Goal: Use online tool/utility: Utilize a website feature to perform a specific function

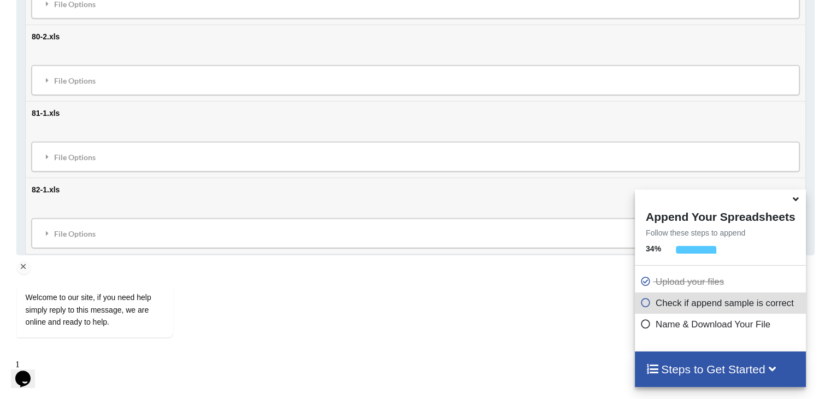
scroll to position [17169, 0]
click at [646, 305] on icon at bounding box center [645, 300] width 11 height 9
click at [642, 303] on icon at bounding box center [645, 300] width 11 height 9
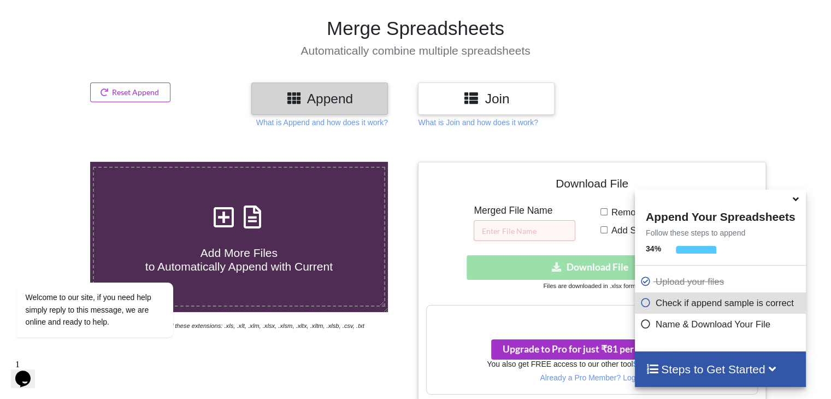
scroll to position [0, 0]
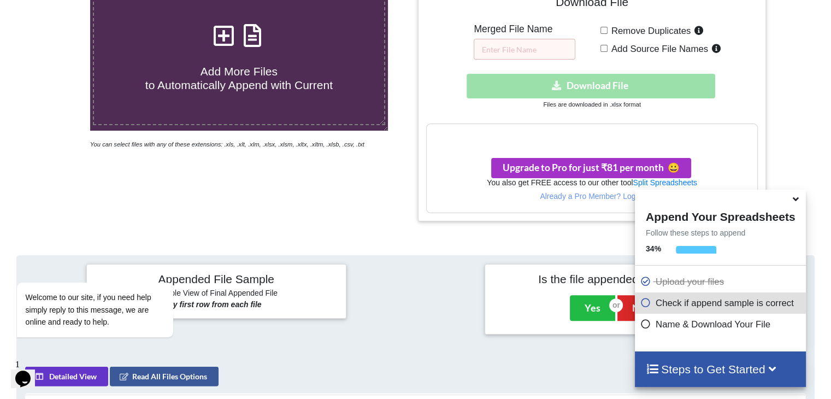
click at [557, 305] on div "Yes No" at bounding box center [615, 308] width 122 height 36
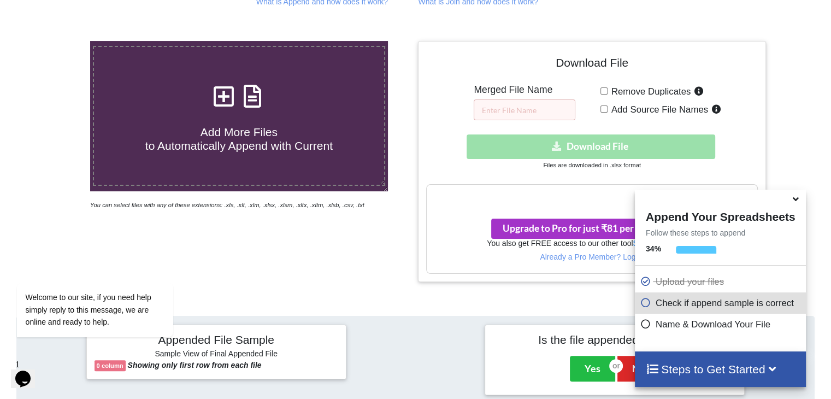
scroll to position [187, 0]
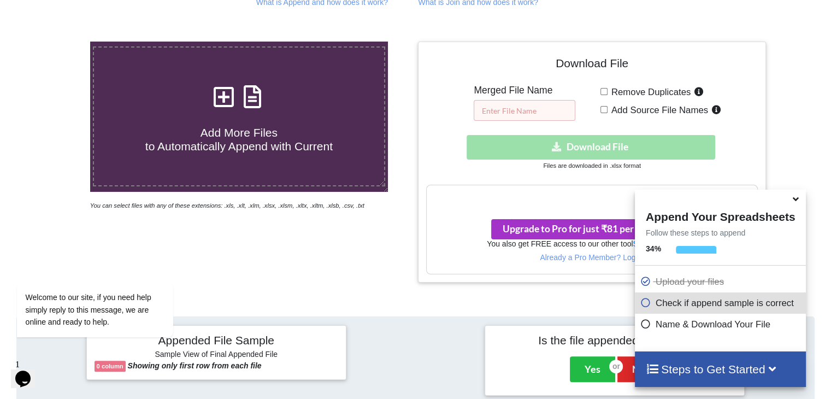
click at [509, 106] on input "text" at bounding box center [525, 110] width 102 height 21
type input "1234"
click at [461, 121] on div "Download File Merged File Name 1234 Remove Duplicates Add Source File Names Dow…" at bounding box center [591, 162] width 331 height 225
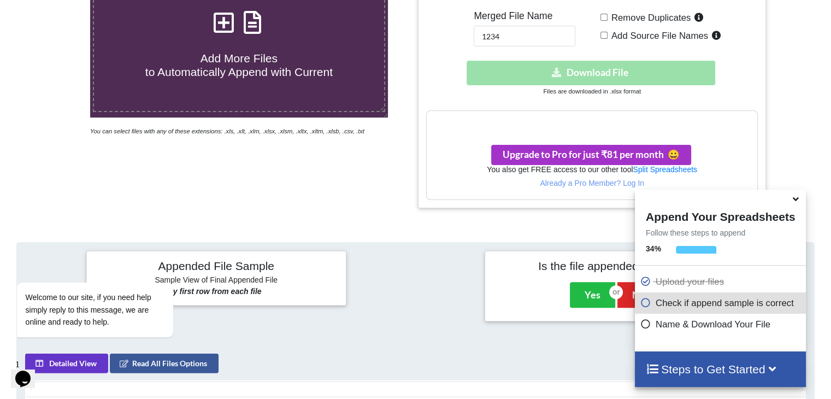
scroll to position [262, 0]
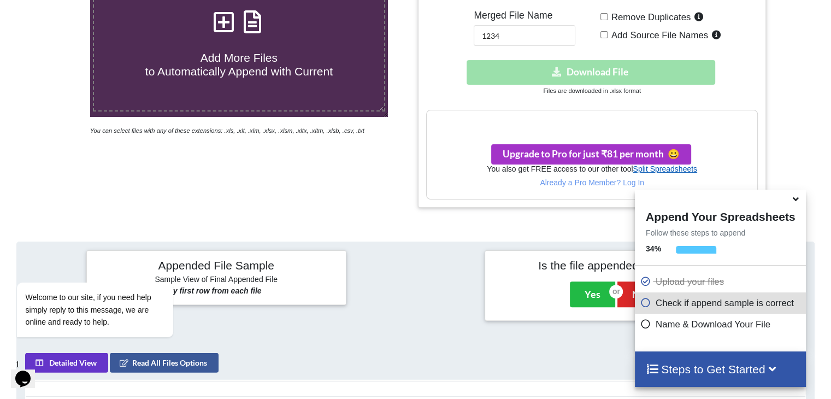
click at [646, 164] on link "Split Spreadsheets" at bounding box center [665, 168] width 64 height 9
click at [500, 75] on div "Download hidden Download File" at bounding box center [591, 72] width 331 height 25
drag, startPoint x: 498, startPoint y: 73, endPoint x: 496, endPoint y: 44, distance: 28.5
click at [496, 44] on input "1234" at bounding box center [525, 35] width 102 height 21
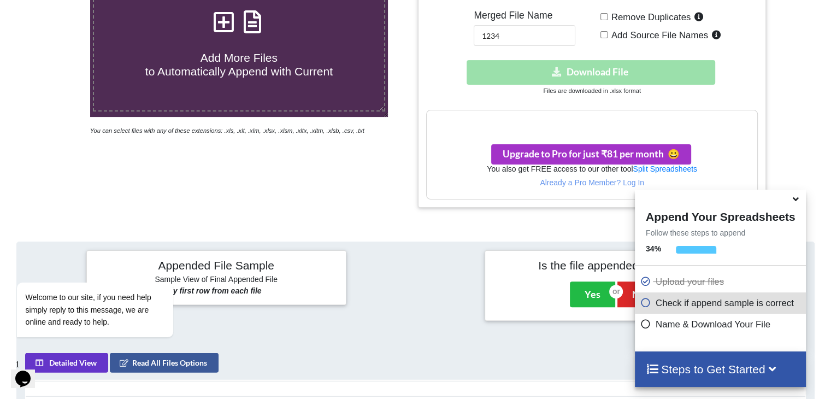
click at [599, 48] on div "Download File Merged File Name 1234 Remove Duplicates Add Source File Names Dow…" at bounding box center [591, 87] width 331 height 225
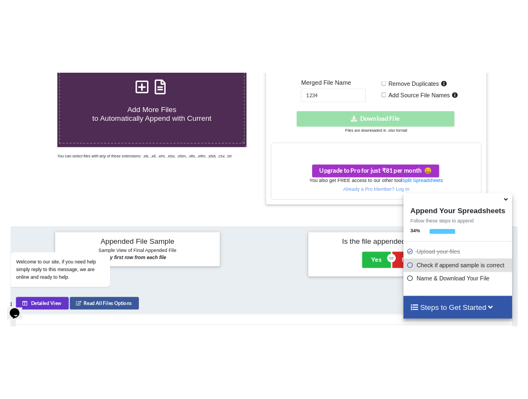
scroll to position [244, 0]
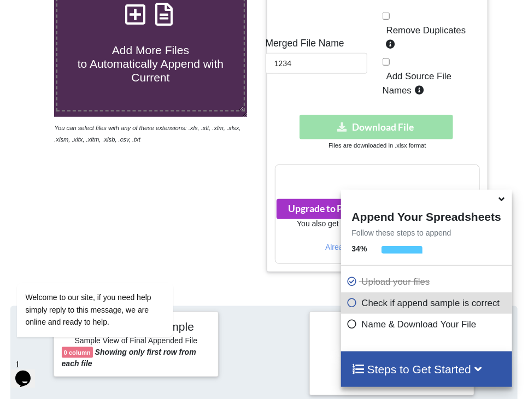
click at [337, 125] on div "Download hidden Download File Files are downloaded in .xlsx format" at bounding box center [377, 133] width 205 height 36
click at [325, 203] on span "Upgrade to Pro for just ₹81 per month 😀" at bounding box center [376, 208] width 177 height 11
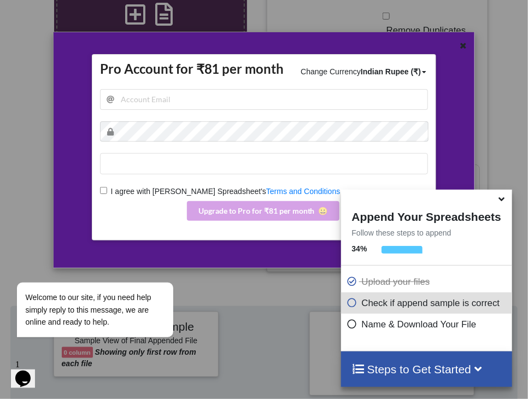
click at [467, 74] on div at bounding box center [456, 156] width 35 height 205
click at [500, 202] on icon at bounding box center [501, 197] width 11 height 10
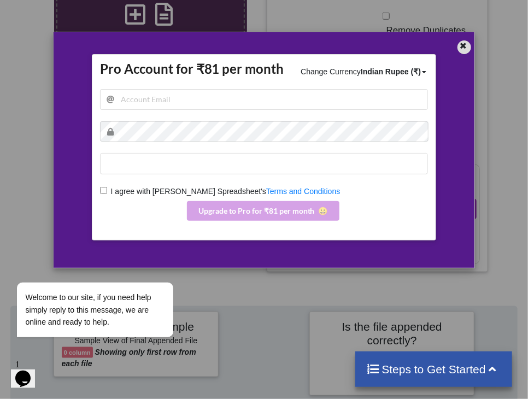
click at [465, 46] on icon at bounding box center [463, 44] width 9 height 8
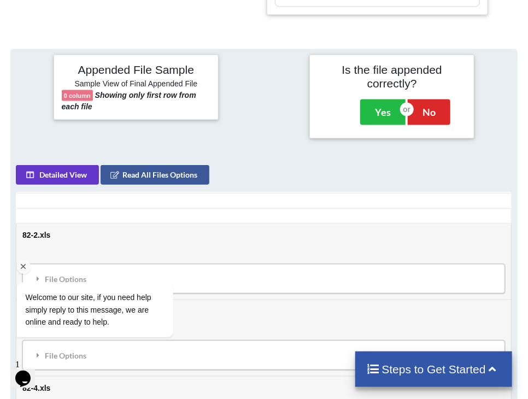
scroll to position [501, 0]
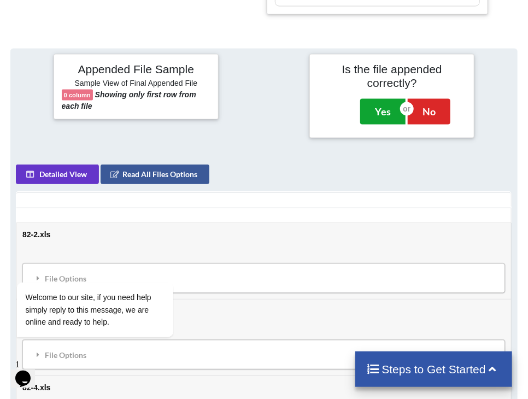
click at [382, 99] on button "Yes" at bounding box center [382, 111] width 45 height 25
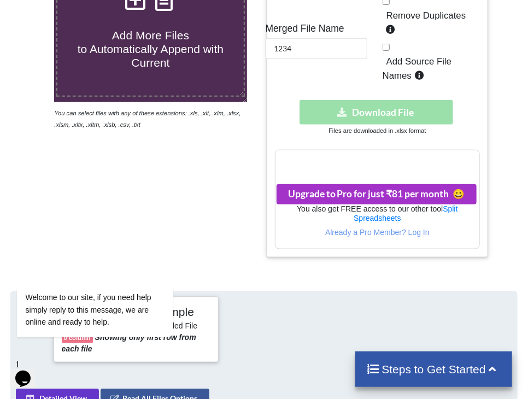
scroll to position [210, 0]
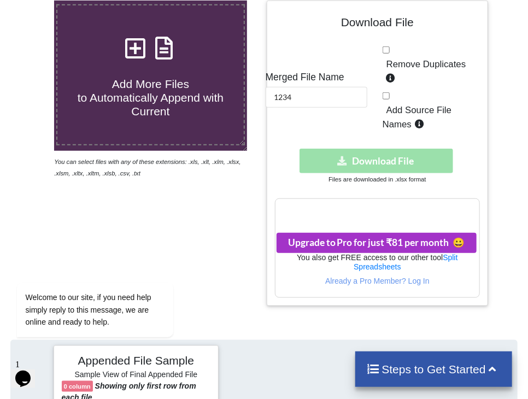
click at [407, 149] on div "Download hidden Download File" at bounding box center [377, 161] width 205 height 25
click at [386, 92] on input "Add Source File Names" at bounding box center [385, 95] width 7 height 7
checkbox input "true"
